Goal: Information Seeking & Learning: Find specific page/section

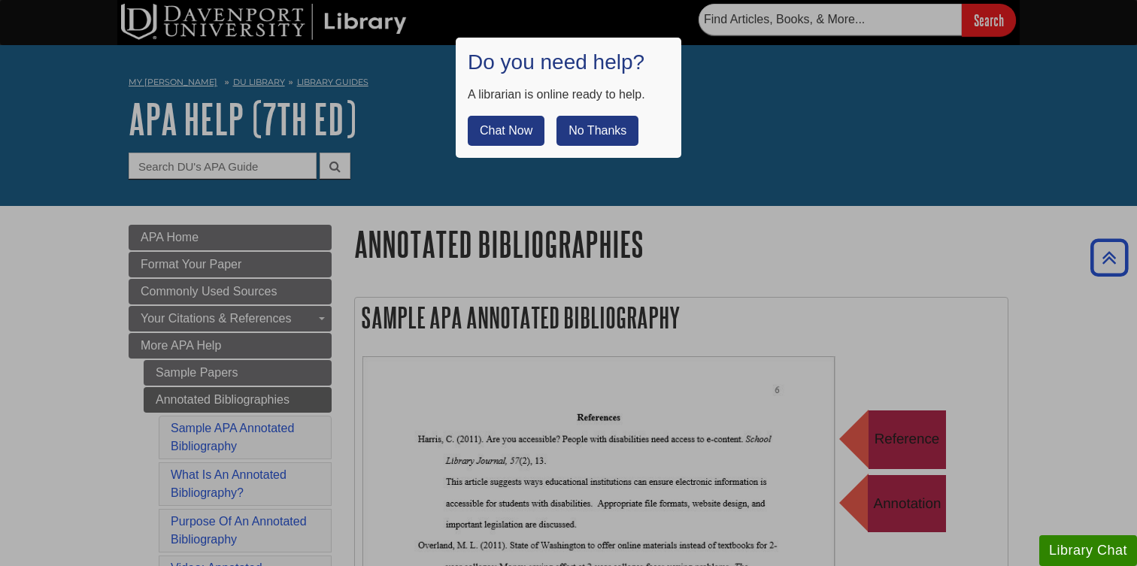
scroll to position [1563, 0]
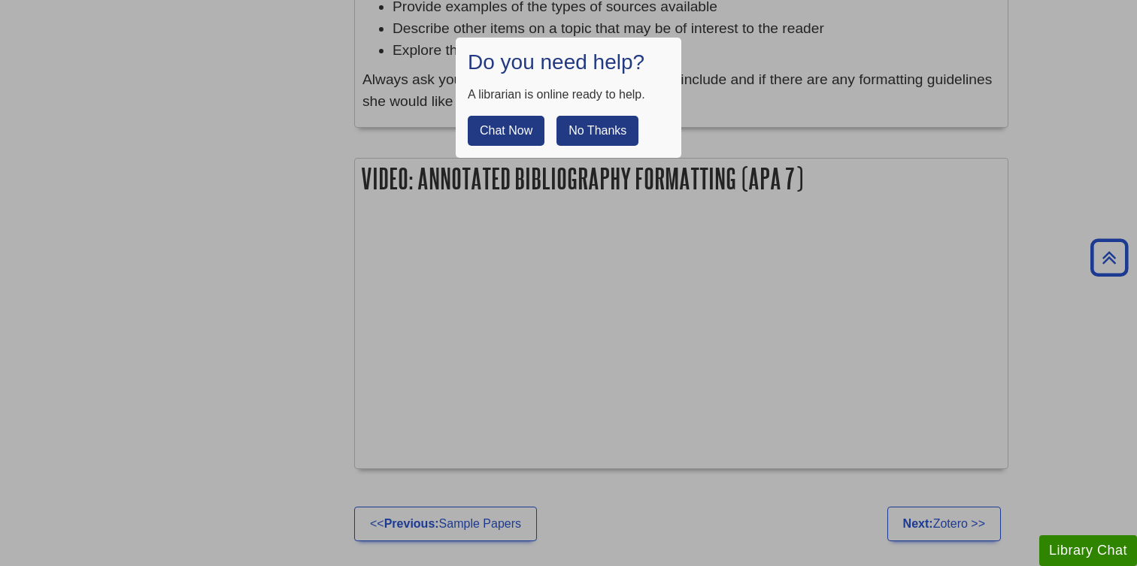
click at [610, 135] on button "No Thanks" at bounding box center [597, 131] width 82 height 30
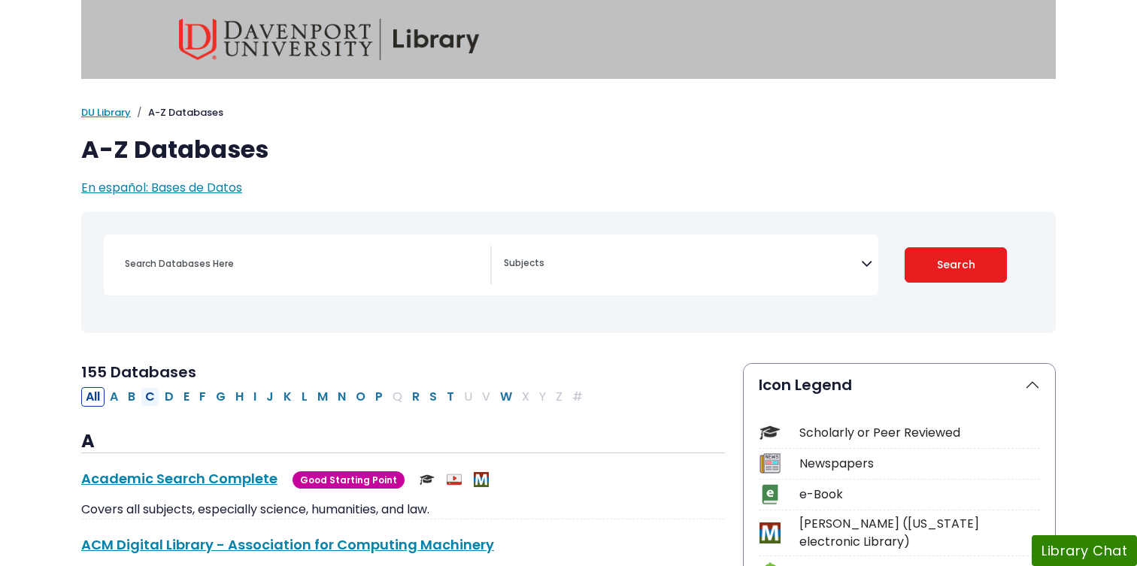
click at [150, 401] on button "C" at bounding box center [150, 397] width 19 height 20
select select "Database Subject Filter"
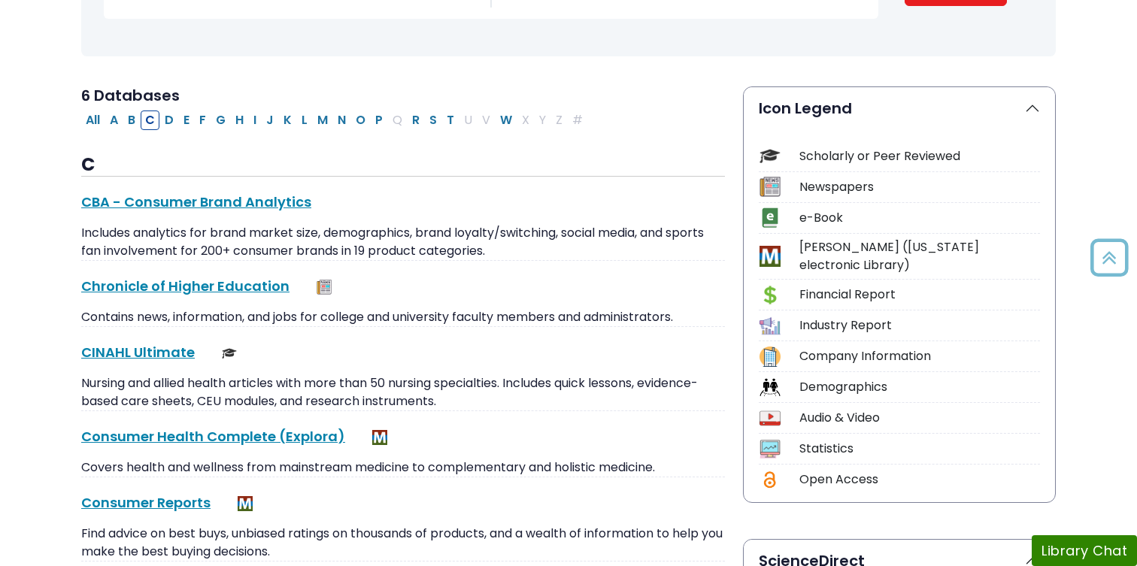
scroll to position [325, 0]
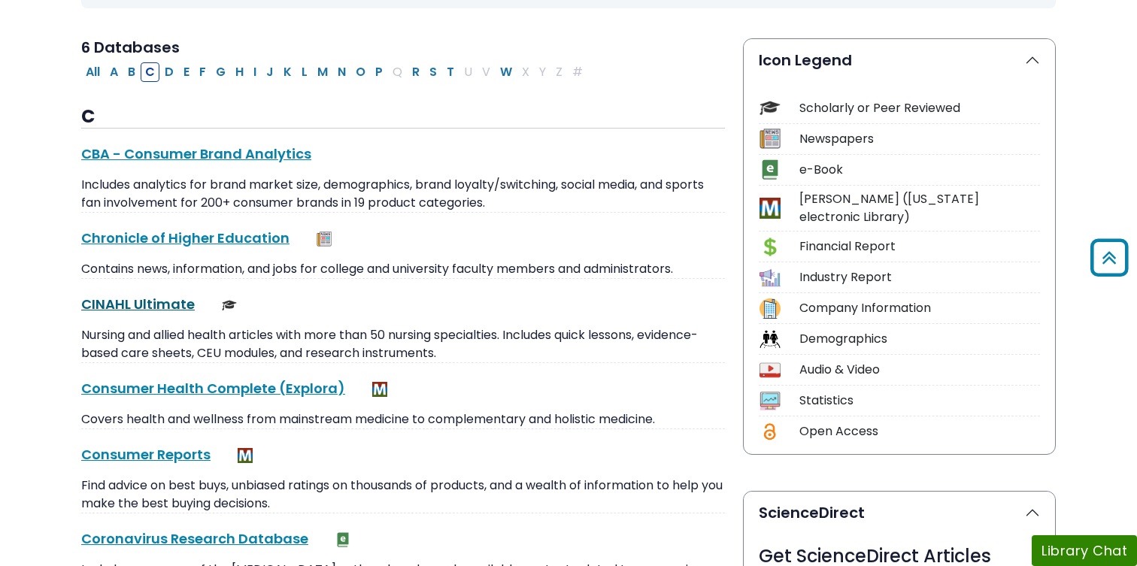
click at [162, 301] on link "CINAHL Ultimate This link opens in a new window" at bounding box center [138, 304] width 114 height 19
